Goal: Register for event/course

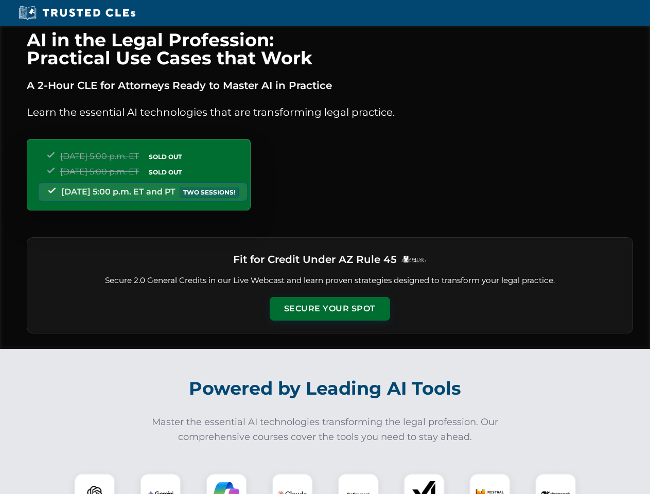
click at [330, 309] on button "Secure Your Spot" at bounding box center [330, 309] width 121 height 24
click at [95, 484] on img at bounding box center [95, 494] width 30 height 30
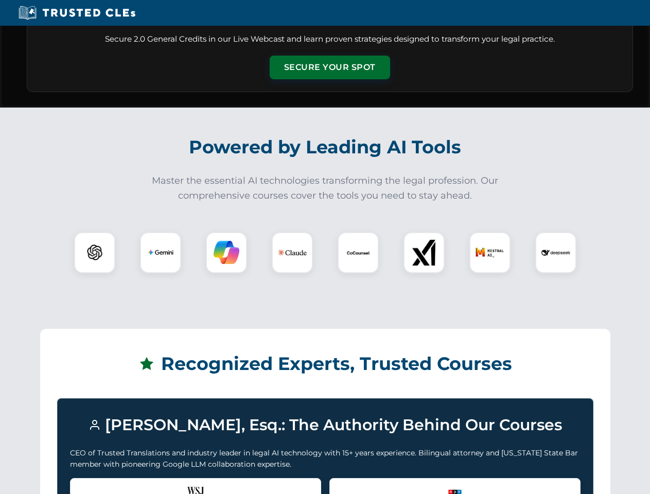
click at [161, 484] on div "Recognized by the WSJ [PERSON_NAME] was featured for his expertise in AI legal …" at bounding box center [195, 498] width 251 height 41
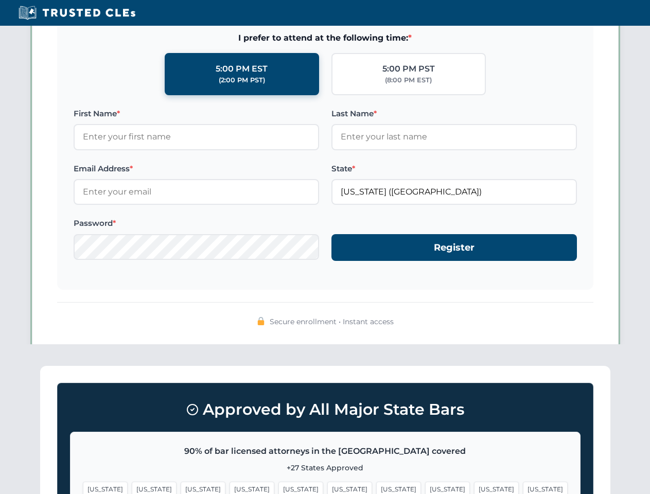
click at [376, 484] on span "[US_STATE]" at bounding box center [398, 489] width 45 height 15
click at [474, 484] on span "[US_STATE]" at bounding box center [496, 489] width 45 height 15
